Goal: Information Seeking & Learning: Understand process/instructions

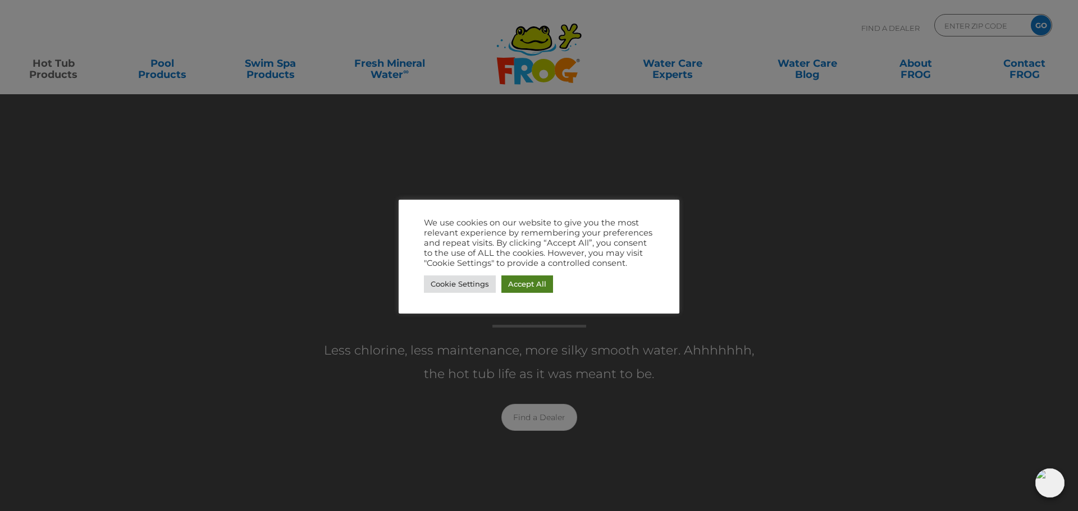
click at [517, 285] on link "Accept All" at bounding box center [527, 284] width 52 height 17
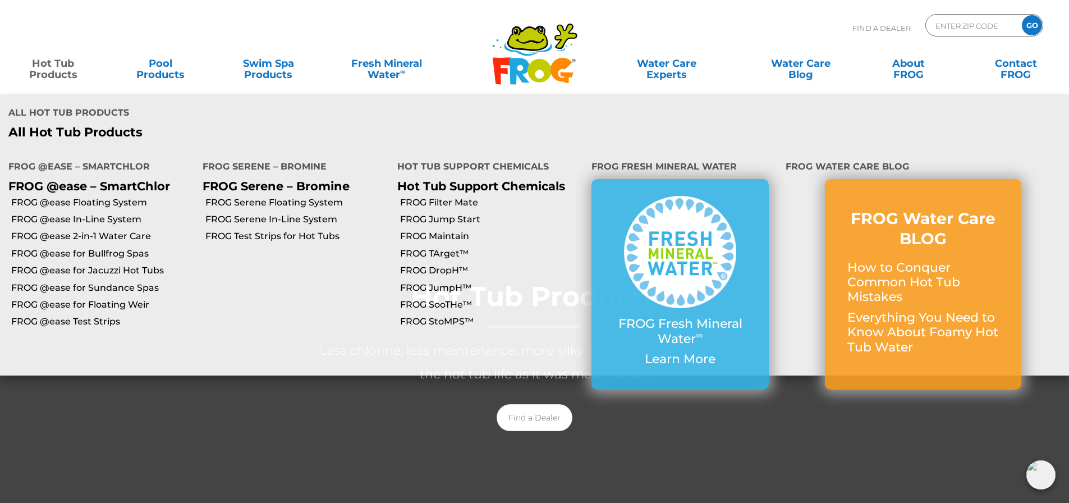
click at [58, 68] on link "Hot Tub Products" at bounding box center [53, 63] width 84 height 22
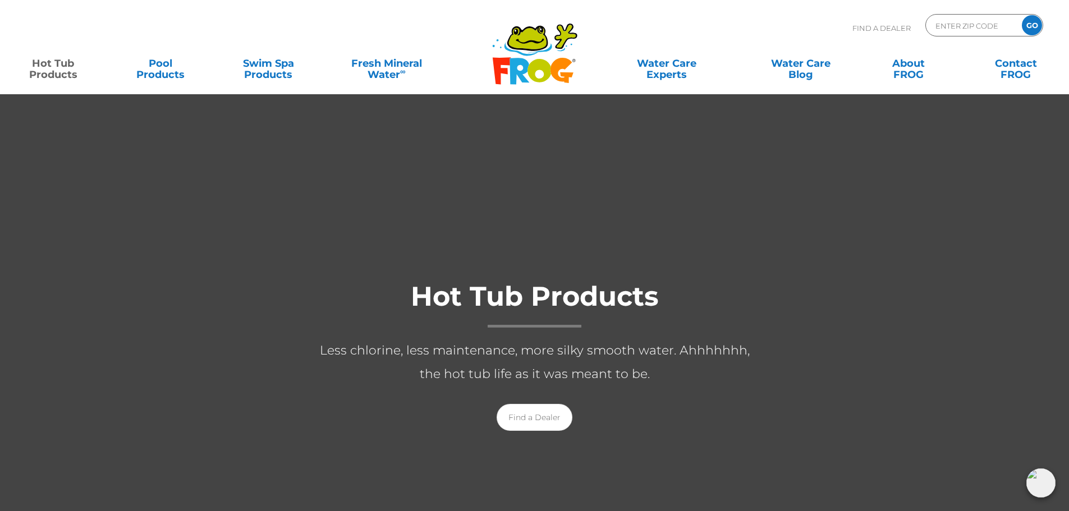
click at [58, 68] on link "Hot Tub Products" at bounding box center [53, 63] width 84 height 22
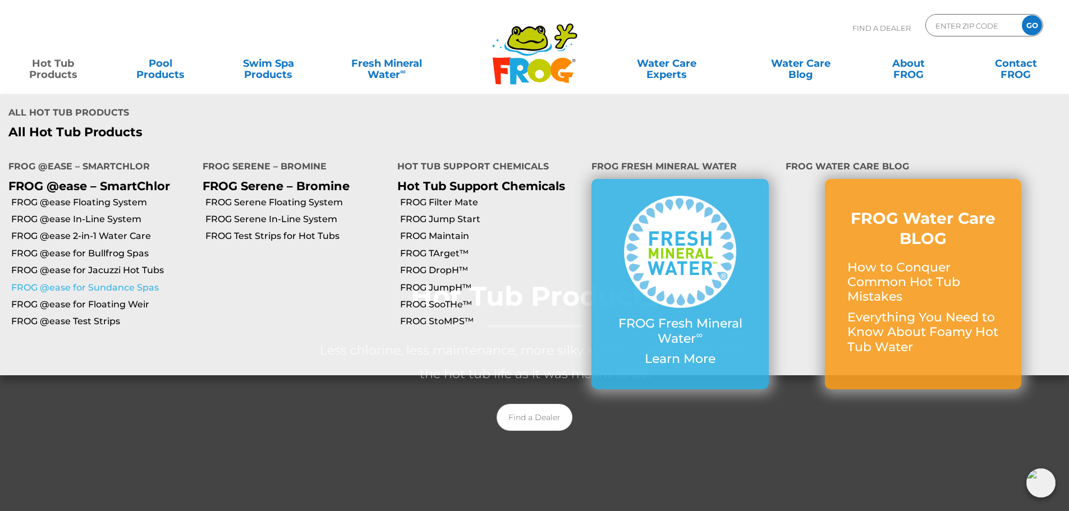
click at [80, 282] on link "FROG @ease for Sundance Spas" at bounding box center [102, 288] width 183 height 12
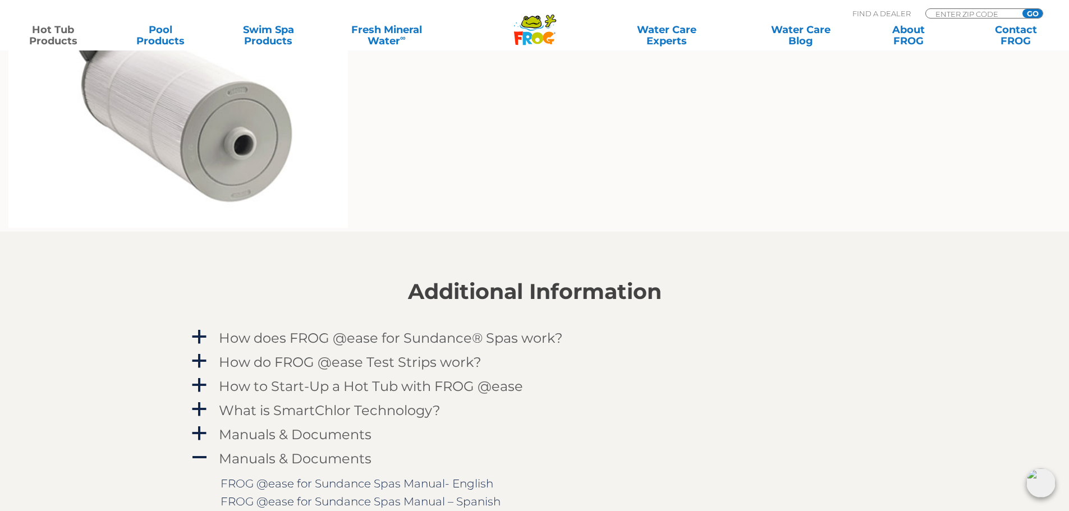
scroll to position [898, 0]
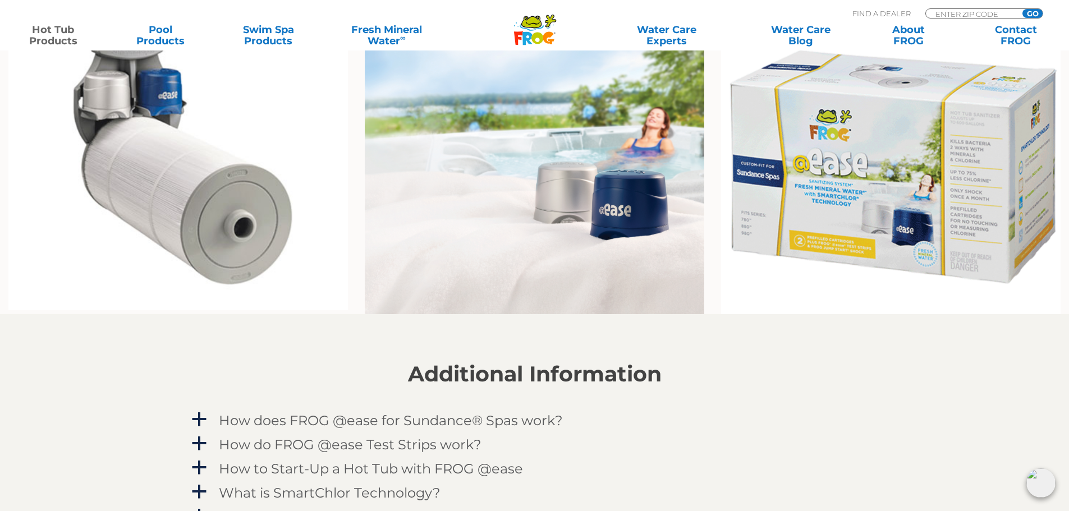
click at [830, 165] on img at bounding box center [891, 165] width 340 height 297
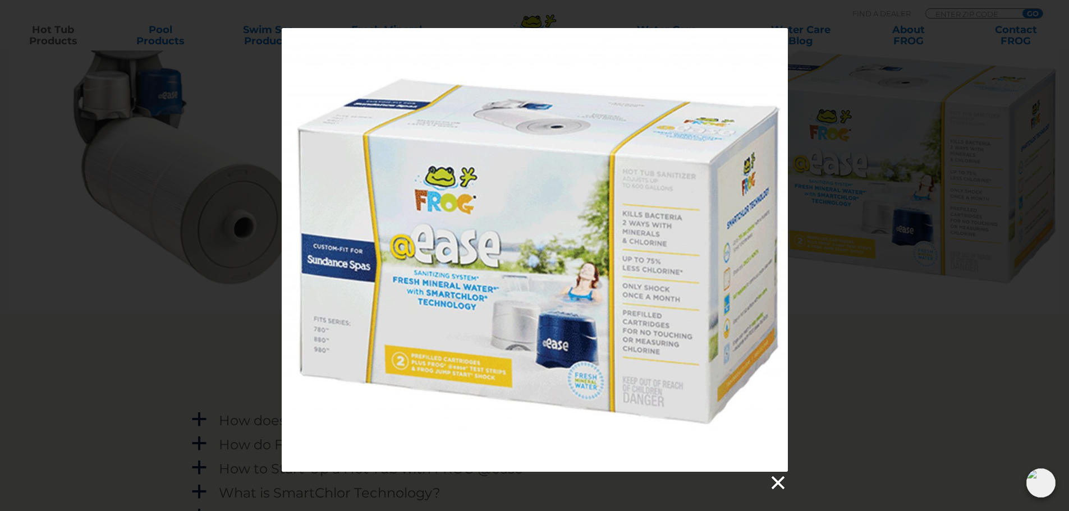
click at [775, 482] on link at bounding box center [777, 483] width 17 height 17
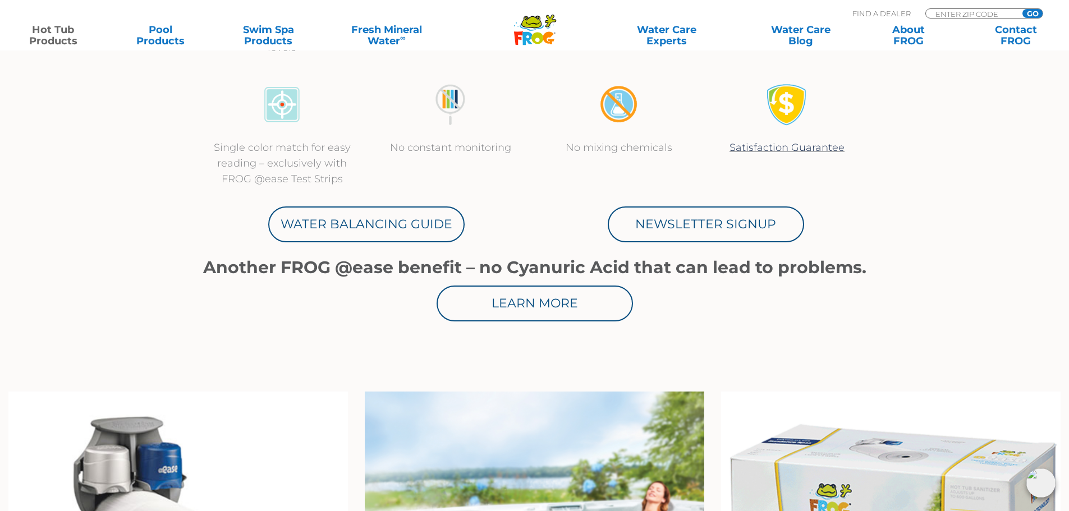
scroll to position [505, 0]
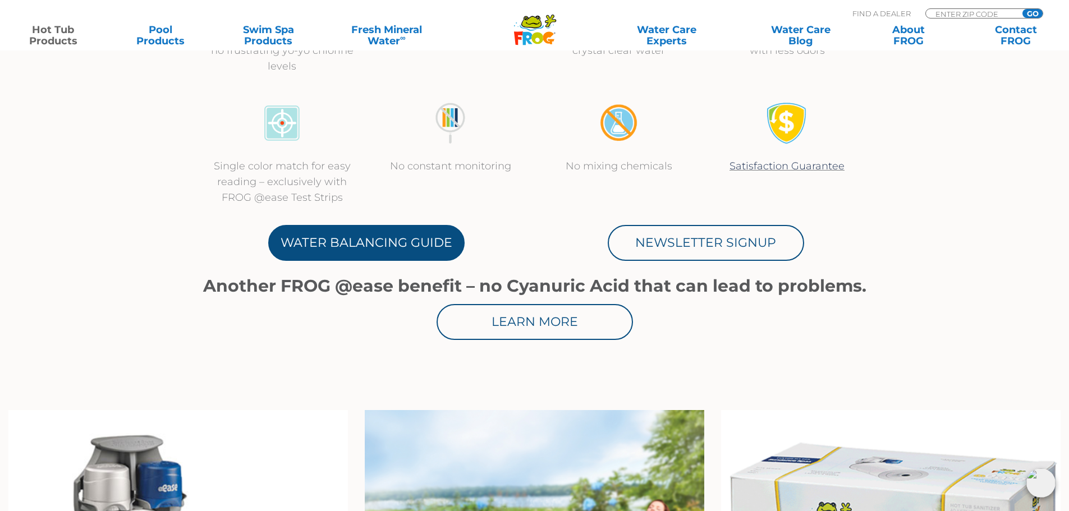
click at [344, 248] on link "Water Balancing Guide" at bounding box center [366, 243] width 196 height 36
